Goal: Transaction & Acquisition: Purchase product/service

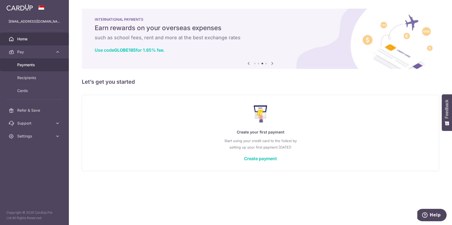
click at [33, 61] on link "Payments" at bounding box center [34, 64] width 69 height 13
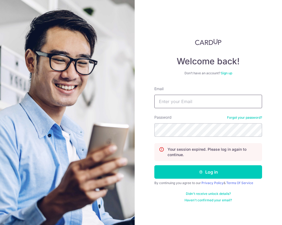
type input "[EMAIL_ADDRESS][DOMAIN_NAME]"
click at [192, 164] on form "Email glenn23thw@gmail.com Password Forgot your password? Your session expired.…" at bounding box center [208, 144] width 108 height 116
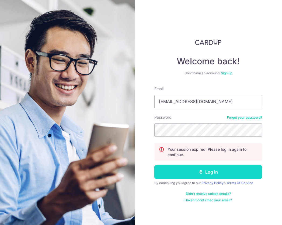
click at [192, 172] on button "Log in" at bounding box center [208, 171] width 108 height 13
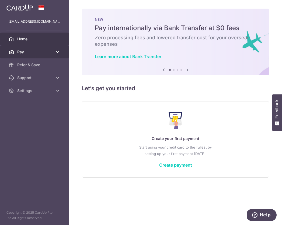
click at [44, 53] on span "Pay" at bounding box center [34, 51] width 35 height 5
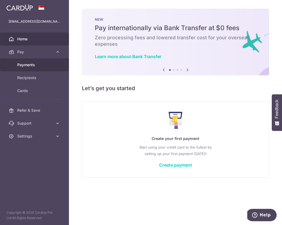
click at [37, 66] on span "Payments" at bounding box center [34, 64] width 35 height 5
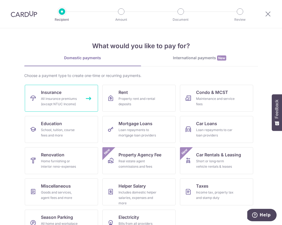
click at [64, 94] on link "Insurance All insurance premiums (except NTUC Income)" at bounding box center [61, 98] width 73 height 27
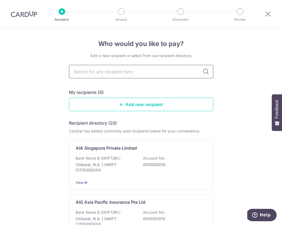
click at [148, 70] on input "text" at bounding box center [141, 71] width 144 height 13
type input "great"
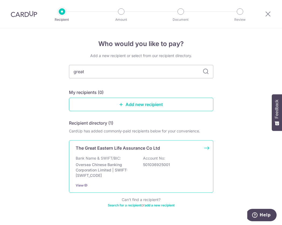
click at [103, 157] on p "Bank Name & SWIFT/BIC:" at bounding box center [98, 157] width 45 height 5
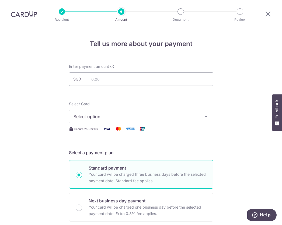
scroll to position [4, 0]
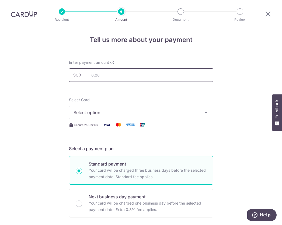
click at [111, 75] on input "text" at bounding box center [141, 74] width 144 height 13
type input "1,163.69"
click at [106, 112] on span "Select option" at bounding box center [135, 112] width 125 height 6
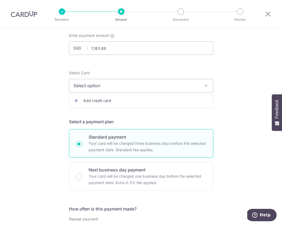
scroll to position [30, 0]
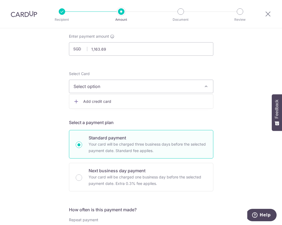
click at [108, 100] on span "Add credit card" at bounding box center [145, 101] width 125 height 5
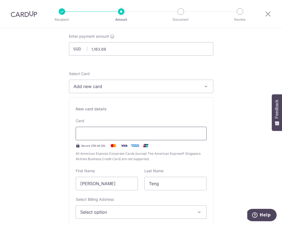
click at [113, 130] on div at bounding box center [141, 133] width 131 height 13
click at [105, 130] on div at bounding box center [141, 133] width 131 height 13
click at [113, 113] on div "New card details Card Secure 256-bit SSL All American Express Corporate Cards (…" at bounding box center [141, 174] width 144 height 154
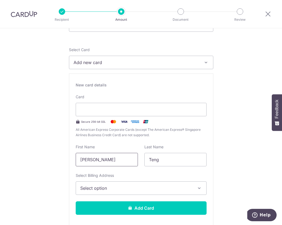
scroll to position [73, 0]
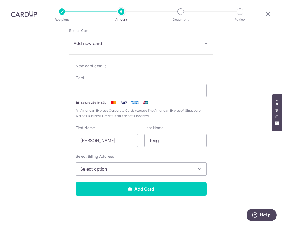
click at [111, 169] on span "Select option" at bounding box center [136, 169] width 112 height 6
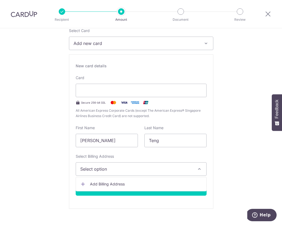
click at [108, 182] on span "Add Billing Address" at bounding box center [146, 183] width 112 height 5
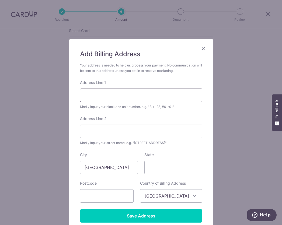
click at [114, 92] on input "Address Line 1" at bounding box center [141, 94] width 122 height 13
type input "30 Leedon Heights, Leedon Green"
type input "#07-24"
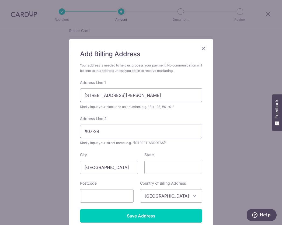
type input "266223"
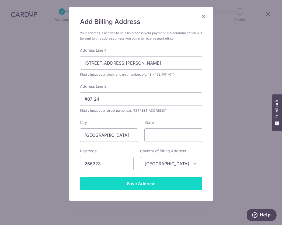
click at [151, 186] on input "Save Address" at bounding box center [141, 183] width 122 height 13
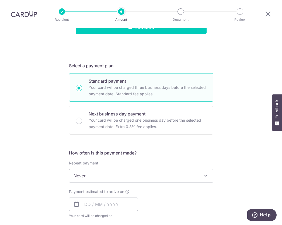
scroll to position [259, 0]
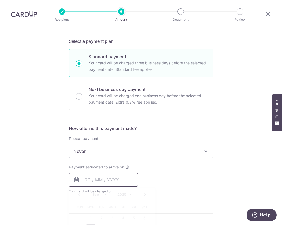
click at [95, 179] on input "text" at bounding box center [103, 179] width 69 height 13
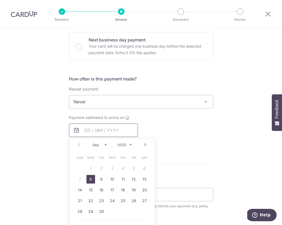
scroll to position [309, 0]
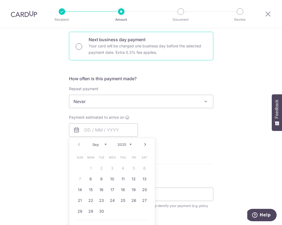
click at [80, 46] on input "Next business day payment Your card will be charged one business day before the…" at bounding box center [79, 46] width 6 height 6
radio input "true"
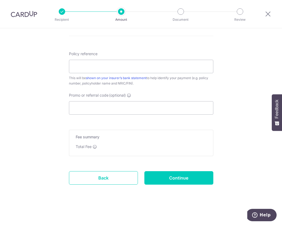
scroll to position [161, 0]
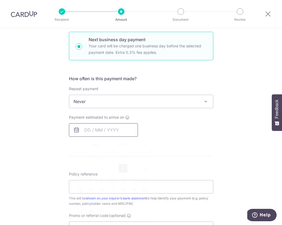
click at [114, 131] on input "text" at bounding box center [103, 129] width 69 height 13
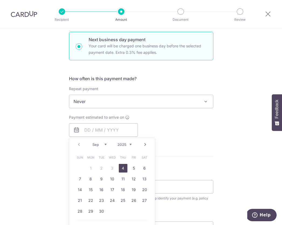
click at [123, 168] on link "4" at bounding box center [123, 168] width 9 height 9
type input "04/09/2025"
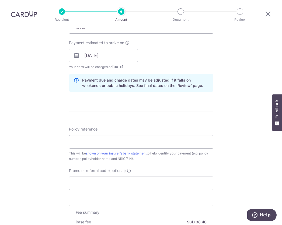
scroll to position [236, 0]
click at [104, 139] on input "Policy reference" at bounding box center [141, 141] width 144 height 13
paste input "‪0206334875‬"
type input "‪0206334875‬"
click at [232, 111] on div "Tell us more about your payment Enter payment amount SGD 1,163.69 1163.69 Selec…" at bounding box center [141, 59] width 282 height 535
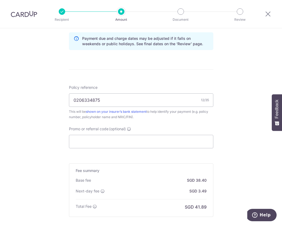
scroll to position [320, 0]
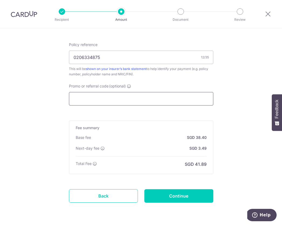
click at [112, 100] on input "Promo or referral code (optional)" at bounding box center [141, 98] width 144 height 13
paste input "MILELION"
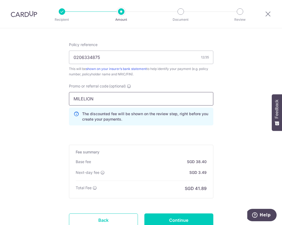
type input "MILELION"
click at [166, 76] on div "This will be shown on your insurer’s bank statement to help identify your payme…" at bounding box center [141, 71] width 144 height 11
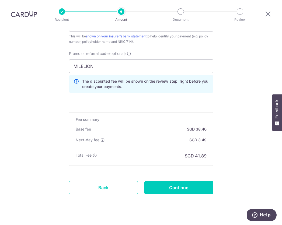
scroll to position [353, 0]
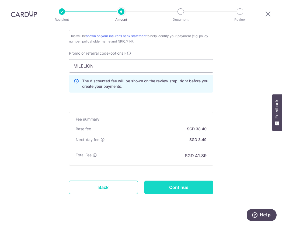
click at [162, 186] on input "Continue" at bounding box center [178, 186] width 69 height 13
type input "Create Schedule"
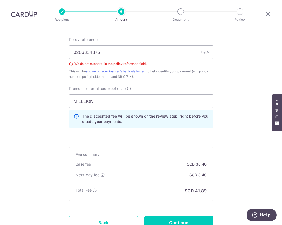
scroll to position [313, 0]
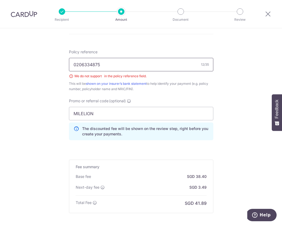
click at [110, 63] on input "‪0206334875‬" at bounding box center [141, 64] width 144 height 13
click at [73, 65] on input "‪0206334875‬" at bounding box center [141, 64] width 144 height 13
click at [107, 66] on input "‪0206334875‬" at bounding box center [141, 64] width 144 height 13
type input "‪"
type input "0206334875"
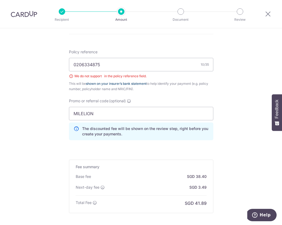
click at [140, 82] on link "shown on your insurer’s bank statement" at bounding box center [116, 83] width 61 height 4
click at [152, 77] on div "We do not support ‪ ‬ in the policy reference field." at bounding box center [141, 75] width 144 height 5
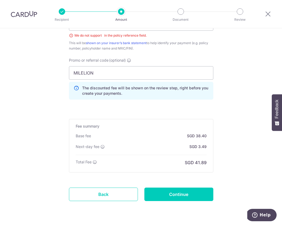
scroll to position [370, 0]
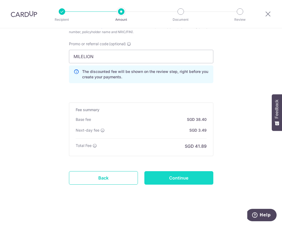
click at [173, 177] on input "Continue" at bounding box center [178, 177] width 69 height 13
type input "Create Schedule"
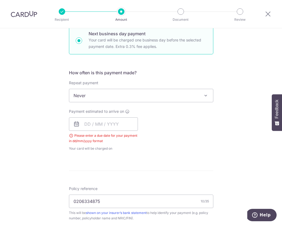
scroll to position [166, 0]
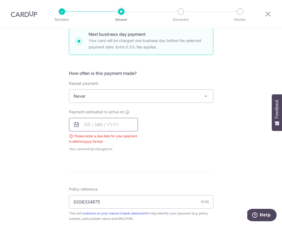
click at [87, 126] on input "text" at bounding box center [103, 124] width 69 height 13
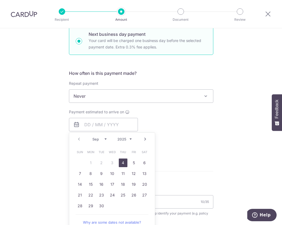
click at [55, 151] on div "Tell us more about your payment Enter payment amount SGD 1,163.69 1163.69 Selec…" at bounding box center [141, 137] width 282 height 550
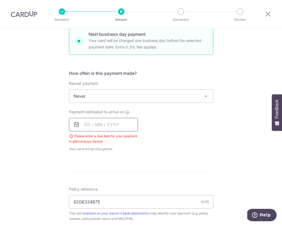
click at [93, 123] on input "text" at bounding box center [103, 124] width 69 height 13
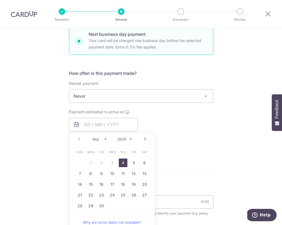
click at [123, 162] on link "4" at bounding box center [123, 162] width 9 height 9
type input "[DATE]"
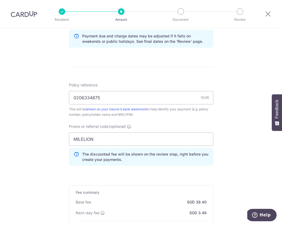
scroll to position [362, 0]
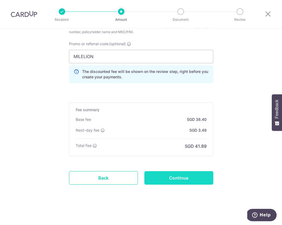
click at [177, 178] on input "Continue" at bounding box center [178, 177] width 69 height 13
type input "Create Schedule"
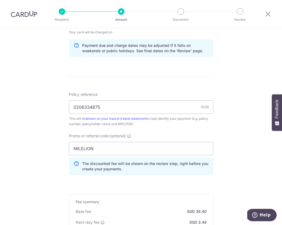
scroll to position [222, 0]
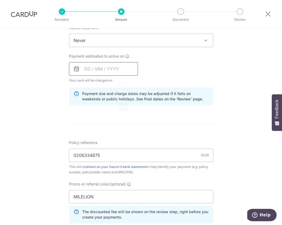
click at [88, 65] on input "text" at bounding box center [103, 68] width 69 height 13
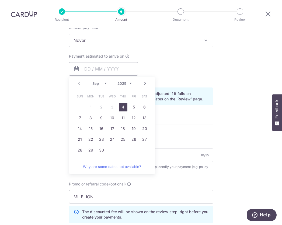
click at [58, 81] on div "Tell us more about your payment Enter payment amount SGD 1,163.69 1163.69 Selec…" at bounding box center [141, 85] width 282 height 559
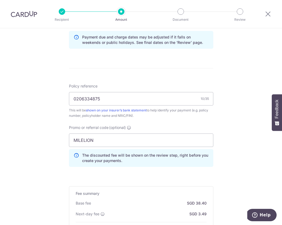
scroll to position [349, 0]
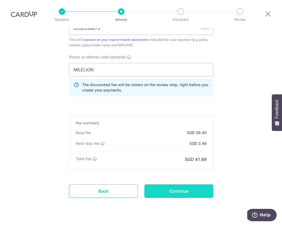
click at [177, 192] on input "Continue" at bounding box center [178, 190] width 69 height 13
type input "Create Schedule"
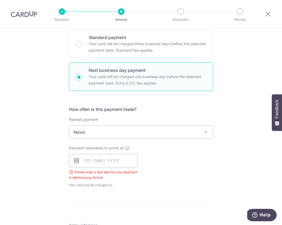
scroll to position [123, 0]
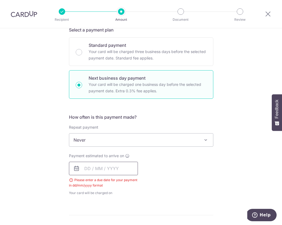
click at [101, 167] on input "text" at bounding box center [103, 168] width 69 height 13
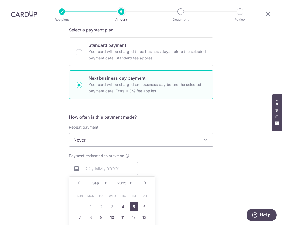
click at [132, 205] on link "5" at bounding box center [133, 206] width 9 height 9
type input "05/09/2025"
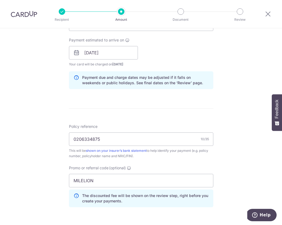
scroll to position [335, 0]
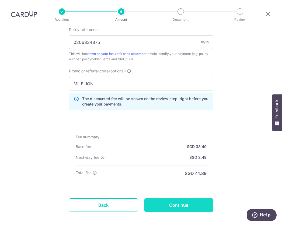
click at [175, 203] on input "Continue" at bounding box center [178, 204] width 69 height 13
type input "Create Schedule"
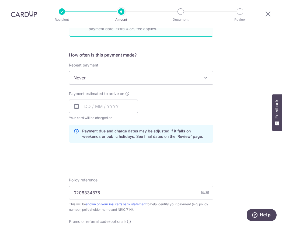
scroll to position [146, 0]
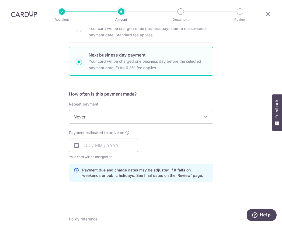
click at [201, 120] on span "Never" at bounding box center [141, 116] width 144 height 13
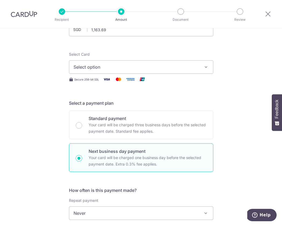
scroll to position [47, 0]
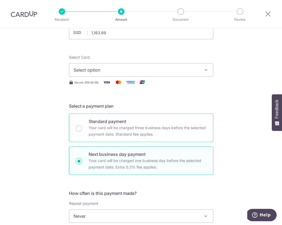
click at [132, 123] on p "Standard payment" at bounding box center [147, 121] width 118 height 6
click at [82, 125] on input "Standard payment Your card will be charged three business days before the selec…" at bounding box center [79, 128] width 6 height 6
radio input "true"
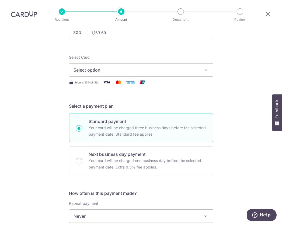
scroll to position [0, 0]
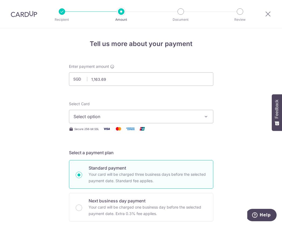
click at [134, 116] on span "Select option" at bounding box center [135, 116] width 125 height 6
click at [123, 130] on span "Add credit card" at bounding box center [145, 131] width 125 height 5
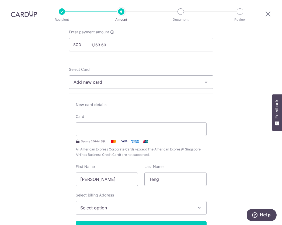
scroll to position [53, 0]
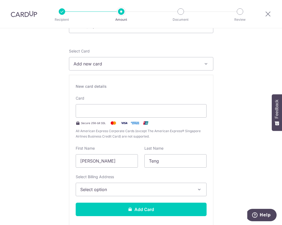
click at [93, 138] on span "All American Express Corporate Cards (except The American Express® Singapore Ai…" at bounding box center [141, 133] width 131 height 11
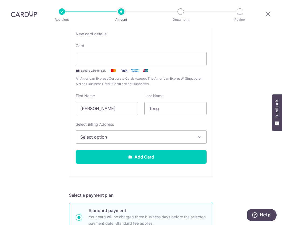
scroll to position [106, 0]
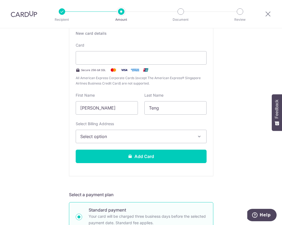
click at [94, 134] on span "Select option" at bounding box center [136, 136] width 112 height 6
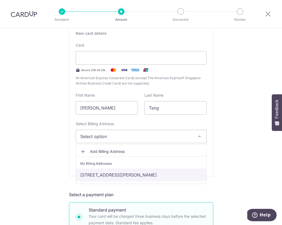
click at [98, 174] on link "30 Leedon Heights, Leedon Green, #07-24, Singapore, Singapore-266223" at bounding box center [141, 174] width 130 height 13
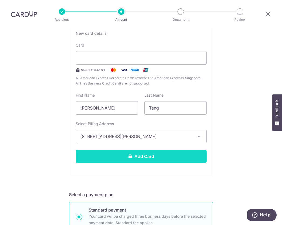
click at [120, 157] on button "Add Card" at bounding box center [141, 156] width 131 height 13
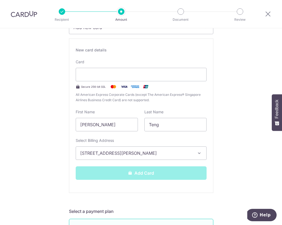
scroll to position [59, 0]
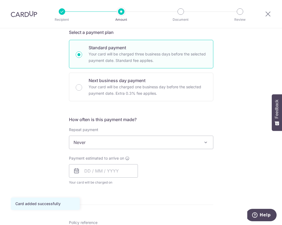
scroll to position [121, 0]
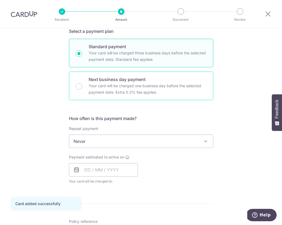
click at [109, 88] on p "Your card will be charged one business day before the selected payment date. Ex…" at bounding box center [147, 89] width 118 height 13
click at [82, 88] on input "Next business day payment Your card will be charged one business day before the…" at bounding box center [79, 86] width 6 height 6
radio input "false"
radio input "true"
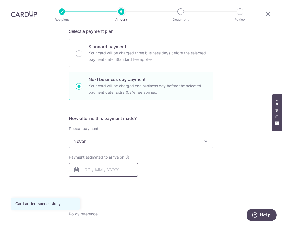
click at [86, 169] on input "text" at bounding box center [103, 169] width 69 height 13
click at [120, 208] on link "4" at bounding box center [123, 208] width 9 height 9
type input "[DATE]"
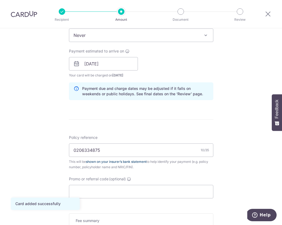
scroll to position [290, 0]
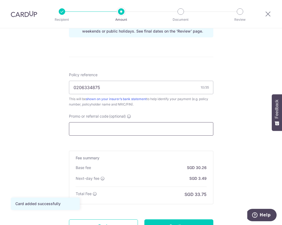
click at [125, 129] on input "Promo or referral code (optional)" at bounding box center [141, 128] width 144 height 13
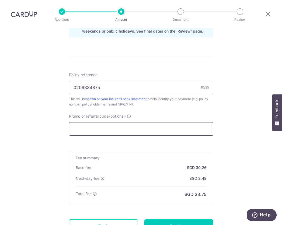
paste input "MILELION"
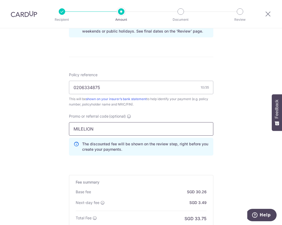
type input "MILELION"
click at [233, 126] on div "Tell us more about your payment Enter payment amount SGD 1,163.69 1163.69 Card …" at bounding box center [141, 17] width 282 height 559
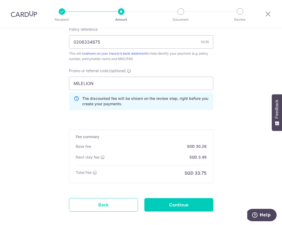
scroll to position [336, 0]
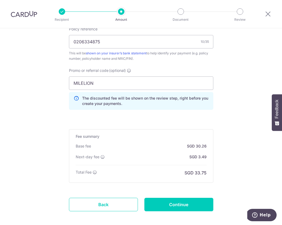
click at [179, 203] on input "Continue" at bounding box center [178, 204] width 69 height 13
type input "Create Schedule"
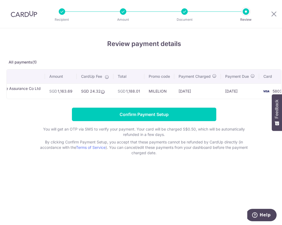
scroll to position [0, 54]
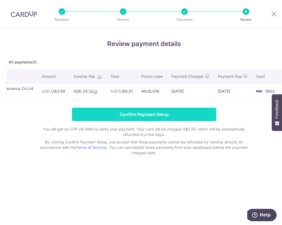
click at [166, 114] on input "Confirm Payment Setup" at bounding box center [144, 114] width 144 height 13
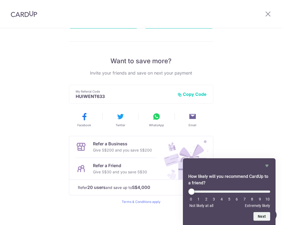
scroll to position [91, 0]
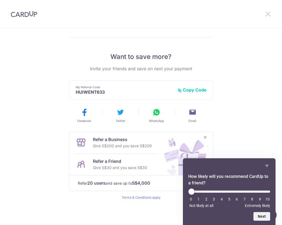
click at [267, 13] on icon at bounding box center [267, 13] width 6 height 7
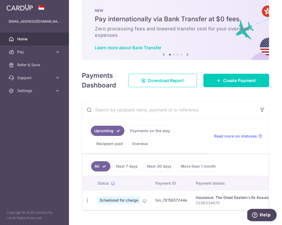
scroll to position [20, 0]
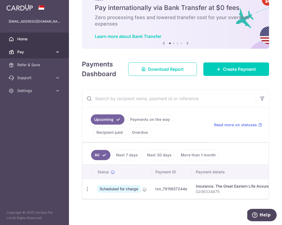
click at [36, 49] on span "Pay" at bounding box center [34, 51] width 35 height 5
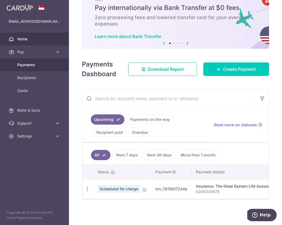
click at [32, 64] on span "Payments" at bounding box center [34, 64] width 35 height 5
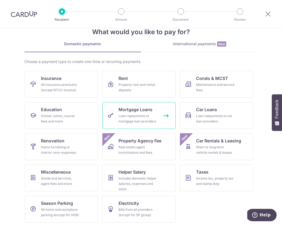
scroll to position [16, 0]
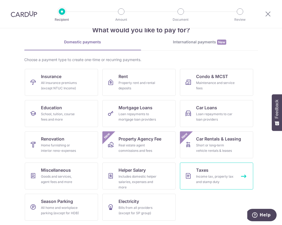
click at [208, 169] on link "Taxes Income tax, property tax and stamp duty" at bounding box center [216, 175] width 73 height 27
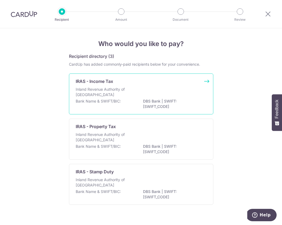
click at [186, 90] on div "Inland Revenue Authority of Singapore" at bounding box center [141, 93] width 131 height 12
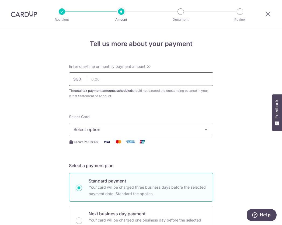
click at [143, 76] on input "text" at bounding box center [141, 78] width 144 height 13
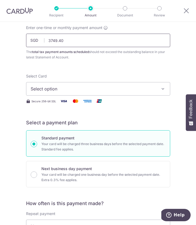
scroll to position [35, 0]
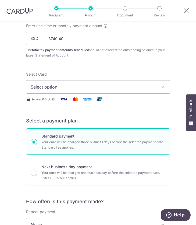
type input "3,749.40"
click at [113, 89] on span "Select option" at bounding box center [94, 87] width 127 height 6
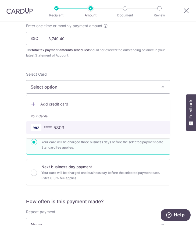
click at [68, 125] on span "**** 5803" at bounding box center [98, 127] width 135 height 6
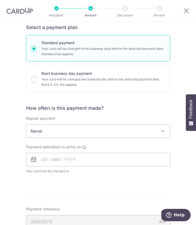
scroll to position [144, 0]
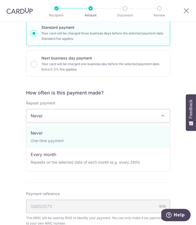
click at [91, 116] on span "Never" at bounding box center [98, 115] width 144 height 13
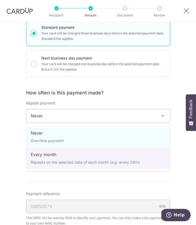
select select "3"
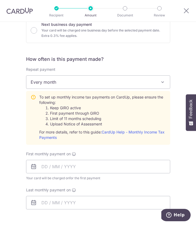
scroll to position [179, 0]
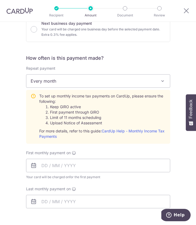
click at [34, 96] on icon at bounding box center [33, 116] width 5 height 47
click at [140, 132] on link "CardUp Help - Monthly Income Tax Payments" at bounding box center [101, 134] width 125 height 10
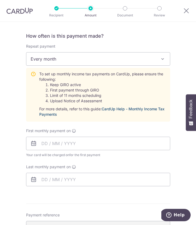
scroll to position [201, 0]
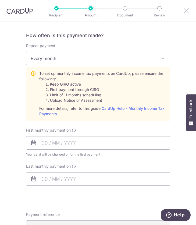
click at [184, 11] on icon at bounding box center [186, 10] width 6 height 7
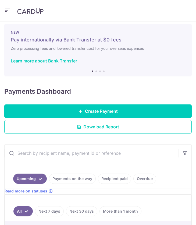
scroll to position [6, 0]
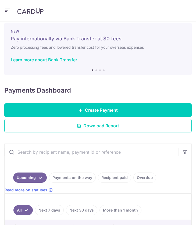
click at [8, 13] on icon "button" at bounding box center [7, 10] width 6 height 7
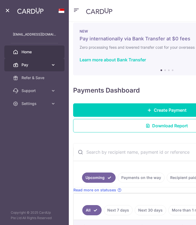
click at [29, 66] on span "Pay" at bounding box center [35, 64] width 27 height 5
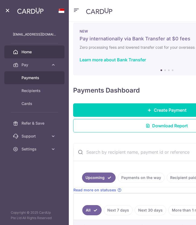
click at [32, 76] on span "Payments" at bounding box center [39, 77] width 34 height 5
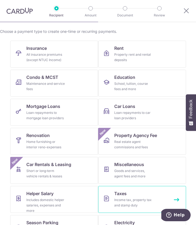
scroll to position [36, 0]
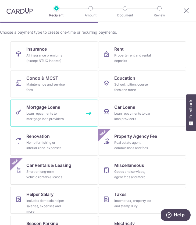
click at [66, 114] on link "Mortgage Loans Loan repayments to mortgage loan providers" at bounding box center [54, 113] width 88 height 27
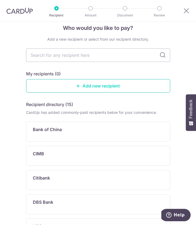
scroll to position [3, 0]
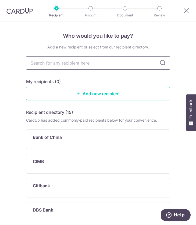
click at [129, 66] on input "text" at bounding box center [98, 62] width 144 height 13
click at [113, 65] on input "text" at bounding box center [98, 62] width 144 height 13
click at [146, 111] on div "Recipient directory (15)" at bounding box center [98, 112] width 144 height 6
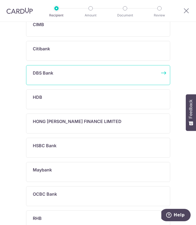
scroll to position [196, 0]
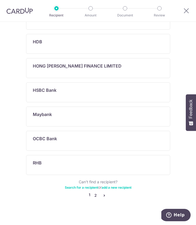
click at [95, 194] on link "2" at bounding box center [96, 195] width 6 height 6
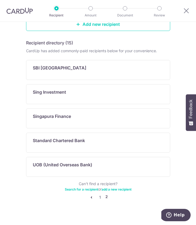
scroll to position [80, 0]
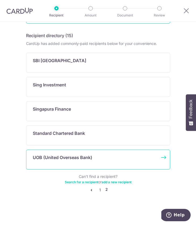
click at [90, 159] on p "UOB (United Overseas Bank)" at bounding box center [62, 157] width 59 height 6
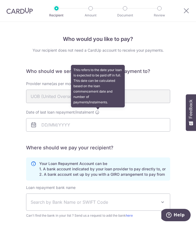
click at [98, 112] on icon at bounding box center [97, 112] width 4 height 4
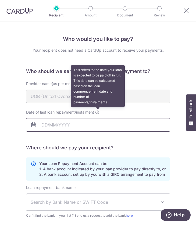
click at [98, 118] on input "Date of last loan repayment/instalment This refers to the date your loan is exp…" at bounding box center [98, 124] width 144 height 13
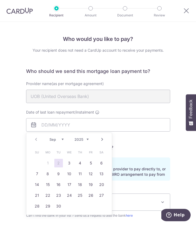
click at [144, 152] on form "Who should we send this mortgage loan payment to? Provider name(as per mortgage…" at bounding box center [98, 180] width 144 height 225
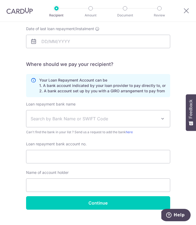
scroll to position [27, 0]
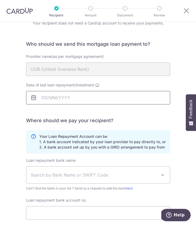
click at [58, 102] on input "Date of last loan repayment/instalment" at bounding box center [98, 97] width 144 height 13
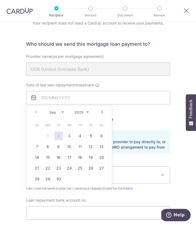
click at [144, 123] on h5 "Where should we pay your recipient?" at bounding box center [98, 120] width 144 height 6
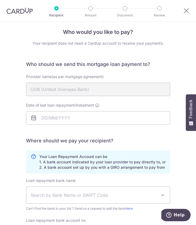
scroll to position [0, 0]
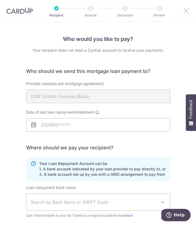
click at [185, 9] on icon at bounding box center [186, 10] width 6 height 7
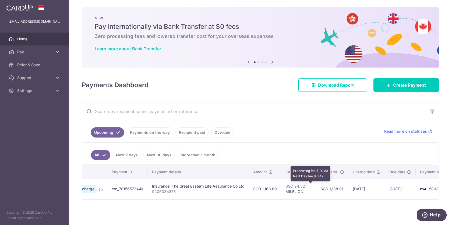
scroll to position [0, 59]
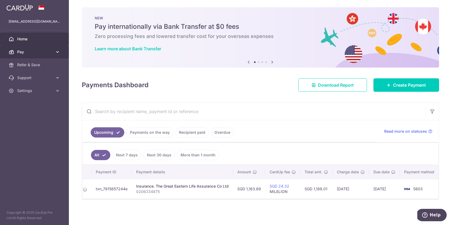
click at [45, 48] on link "Pay" at bounding box center [34, 51] width 69 height 13
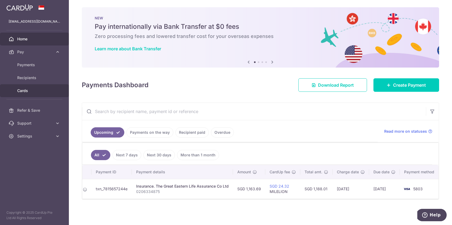
click at [32, 91] on span "Cards" at bounding box center [34, 90] width 35 height 5
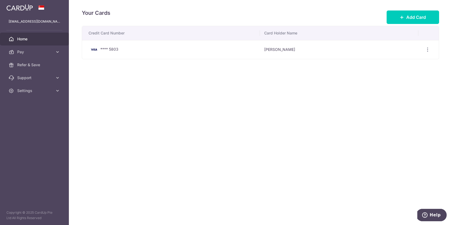
click at [29, 38] on span "Home" at bounding box center [34, 38] width 35 height 5
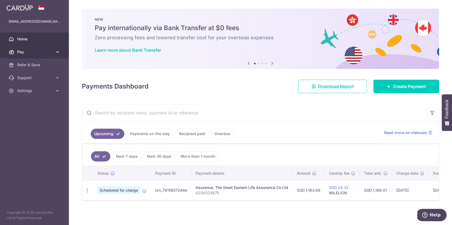
click at [31, 52] on span "Pay" at bounding box center [34, 51] width 35 height 5
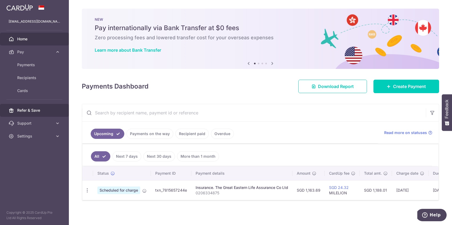
click at [35, 108] on span "Refer & Save" at bounding box center [34, 110] width 35 height 5
